Goal: Task Accomplishment & Management: Manage account settings

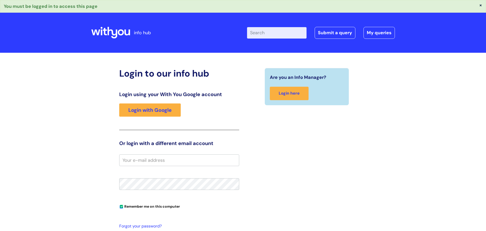
click at [165, 162] on input "email" at bounding box center [179, 160] width 120 height 12
click at [164, 161] on input "email" at bounding box center [179, 160] width 120 height 12
type input "[EMAIL_ADDRESS][DOMAIN_NAME]"
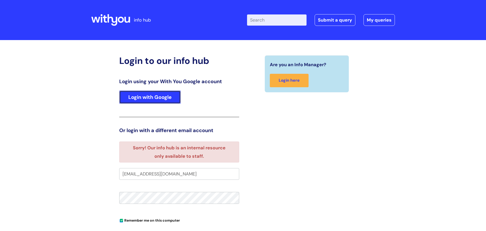
click at [149, 100] on link "Login with Google" at bounding box center [150, 96] width 62 height 13
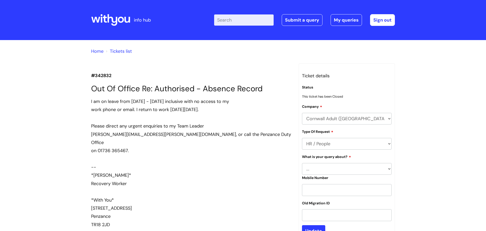
scroll to position [465, 0]
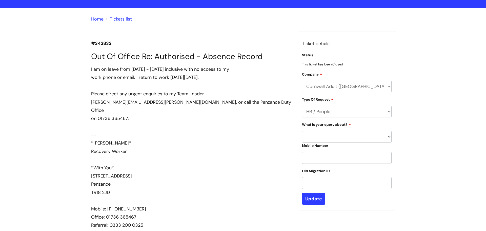
scroll to position [32, 0]
